Goal: Transaction & Acquisition: Purchase product/service

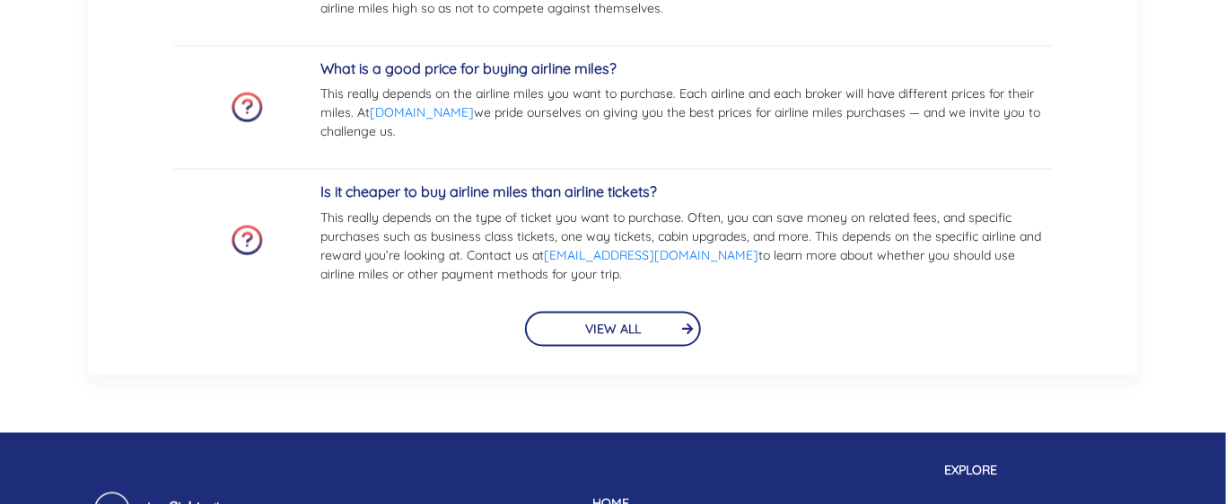
scroll to position [3987, 0]
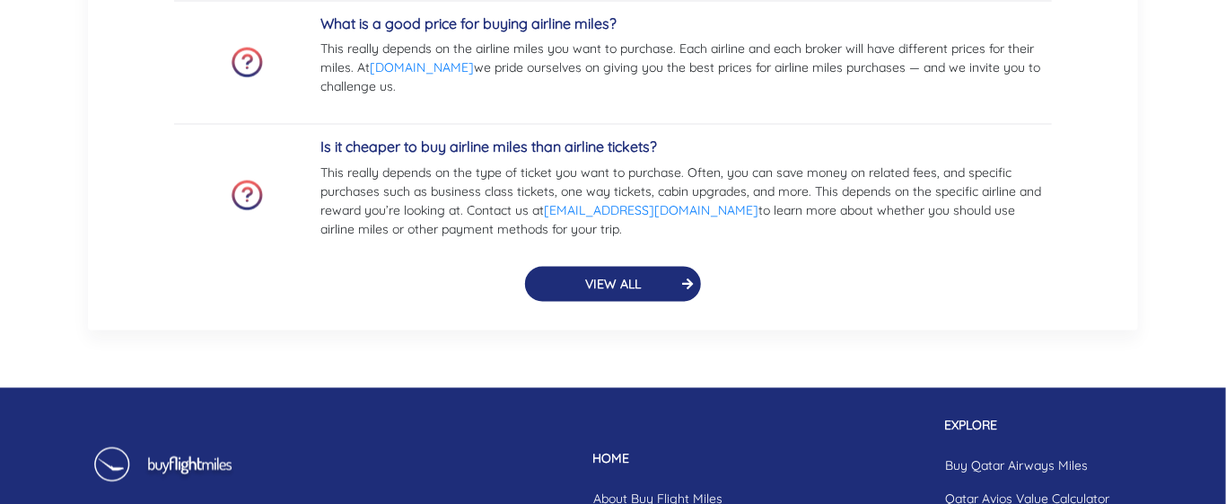
click at [633, 280] on button "VIEW ALL" at bounding box center [613, 284] width 176 height 35
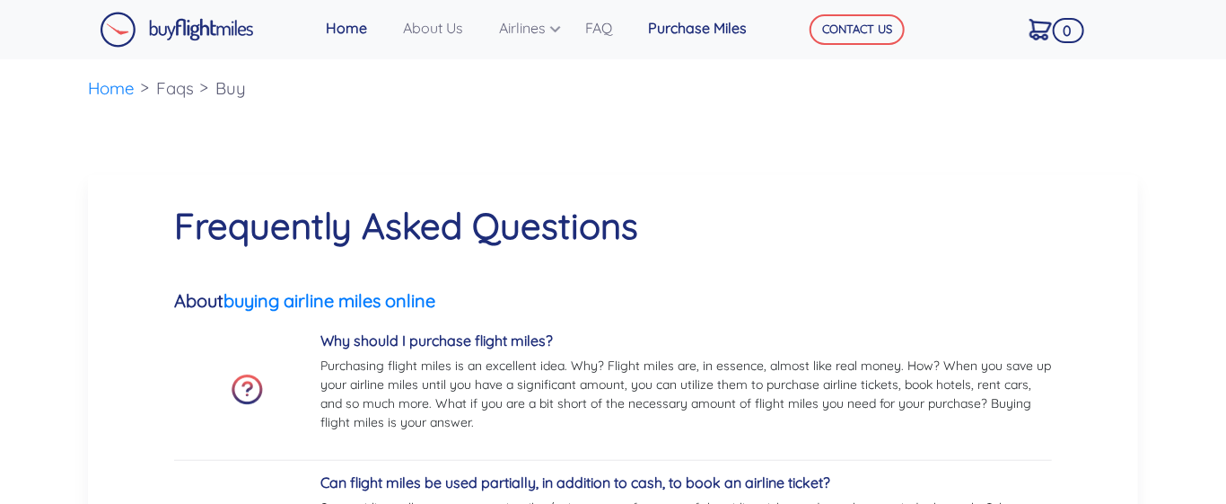
click at [697, 22] on link "Purchase Miles" at bounding box center [708, 28] width 135 height 36
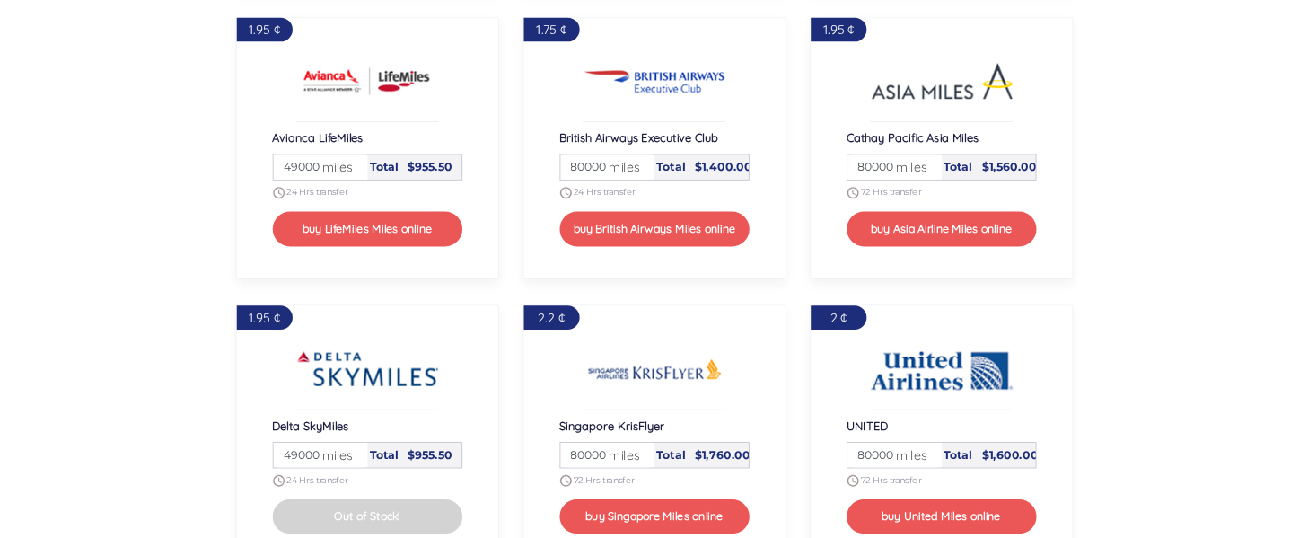
scroll to position [1789, 0]
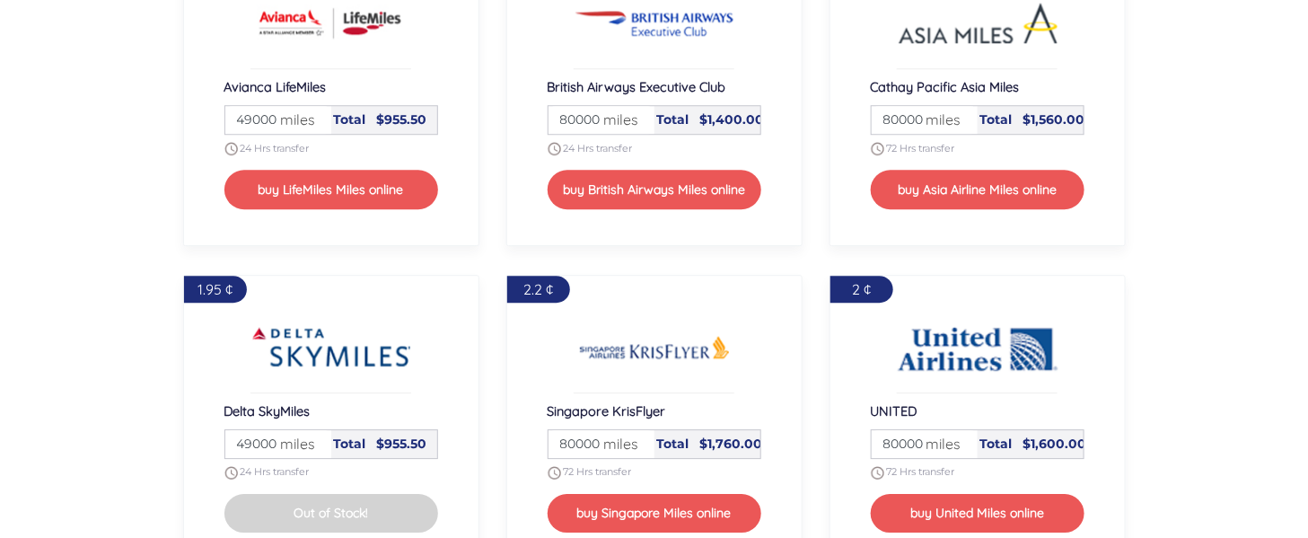
click at [111, 379] on section "To buy flight miles online, select your preferred airline partner and desired n…" at bounding box center [654, 251] width 1308 height 1416
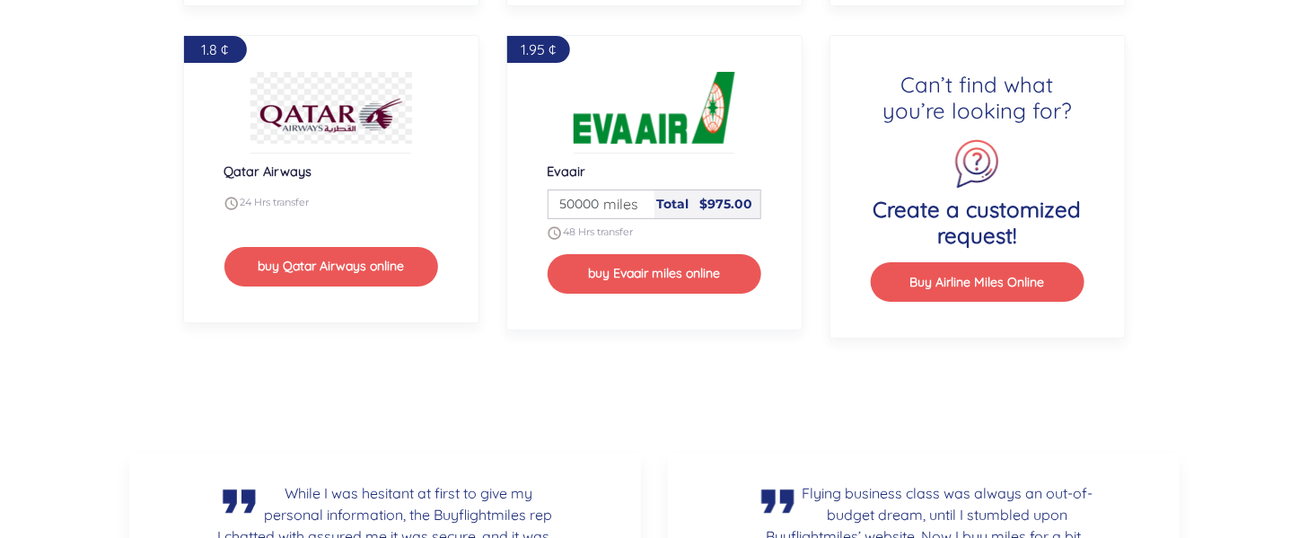
scroll to position [2353, 0]
